Goal: Find specific page/section: Find specific page/section

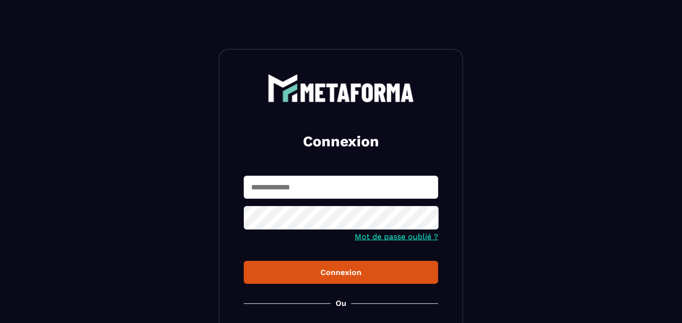
type input "**********"
click at [253, 282] on button "Connexion" at bounding box center [341, 272] width 195 height 23
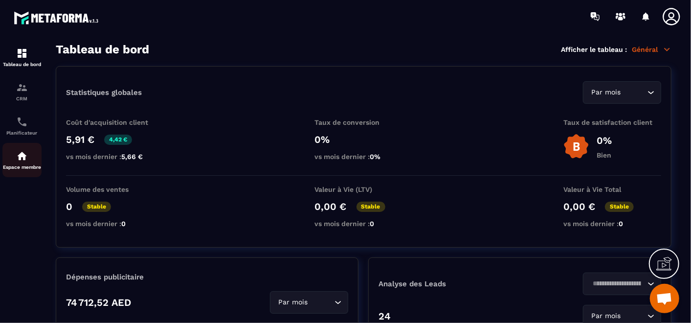
click at [15, 161] on div "Espace membre" at bounding box center [21, 160] width 39 height 20
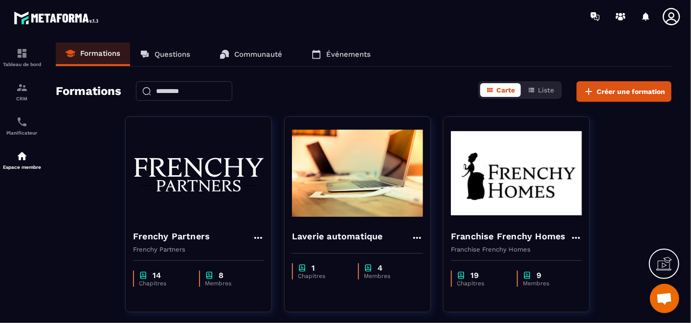
click at [175, 52] on p "Questions" at bounding box center [172, 54] width 36 height 9
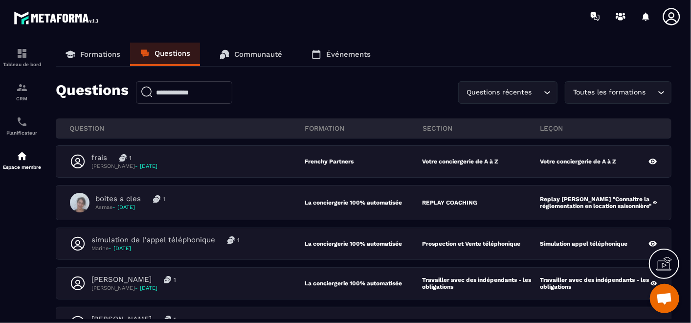
click at [621, 94] on div "Toutes les formations" at bounding box center [613, 92] width 86 height 11
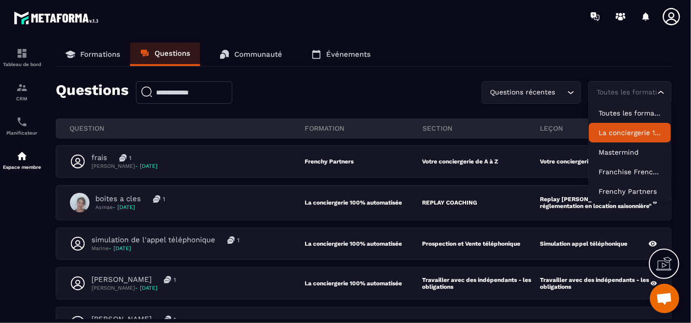
click at [647, 135] on p "La conciergerie 100% automatisée" at bounding box center [629, 133] width 63 height 10
